Goal: Go to known website: Access a specific website the user already knows

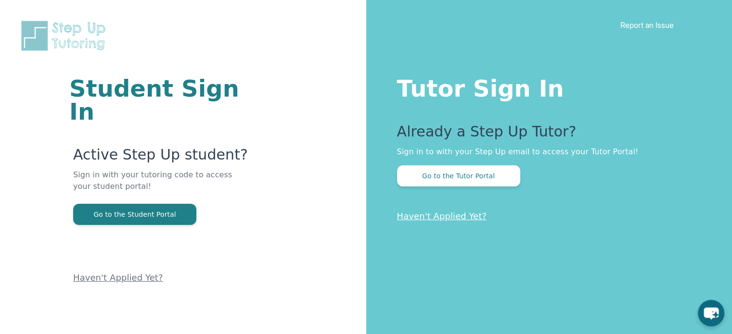
click at [445, 190] on div "Tutor Sign In Already a Step Up Tutor? Sign in to with your Step Up email to ac…" at bounding box center [549, 167] width 366 height 334
click at [471, 177] on button "Go to the Tutor Portal" at bounding box center [458, 176] width 123 height 21
click at [462, 186] on button "Go to the Tutor Portal" at bounding box center [458, 176] width 123 height 21
